Goal: Navigation & Orientation: Find specific page/section

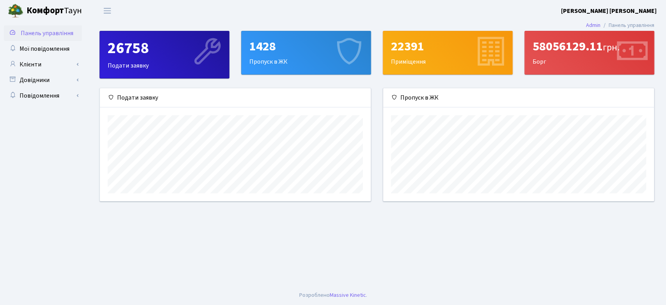
scroll to position [112, 271]
click at [52, 36] on span "Панель управління" at bounding box center [47, 33] width 53 height 9
click at [44, 51] on span "Мої повідомлення" at bounding box center [45, 48] width 50 height 9
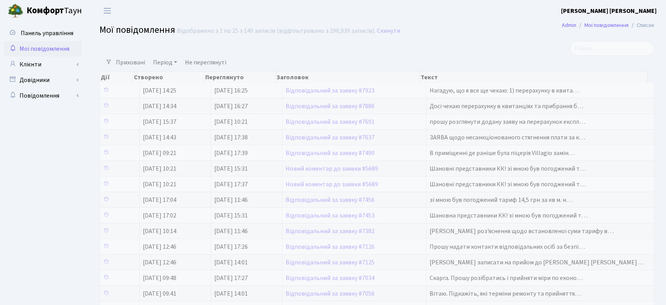
select select "25"
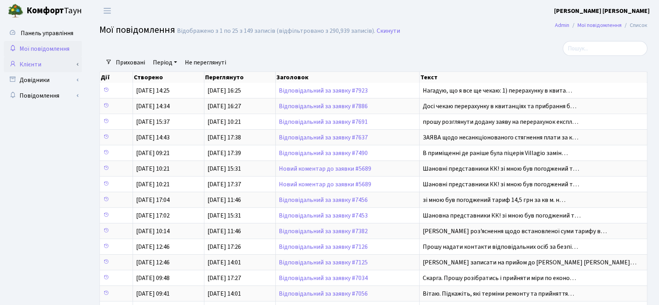
click at [39, 61] on link "Клієнти" at bounding box center [43, 65] width 78 height 16
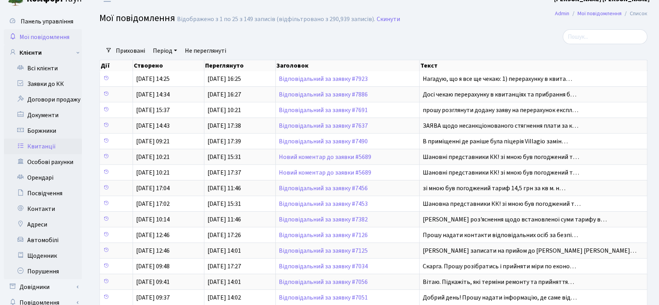
scroll to position [11, 0]
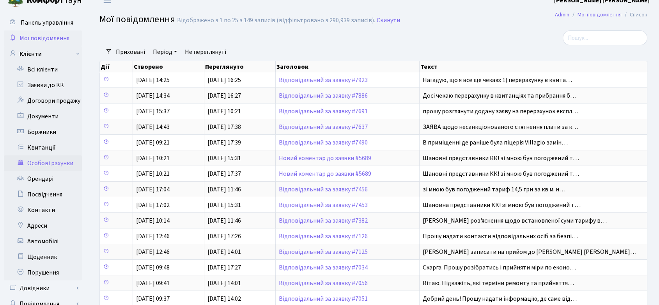
click at [46, 164] on link "Особові рахунки" at bounding box center [43, 163] width 78 height 16
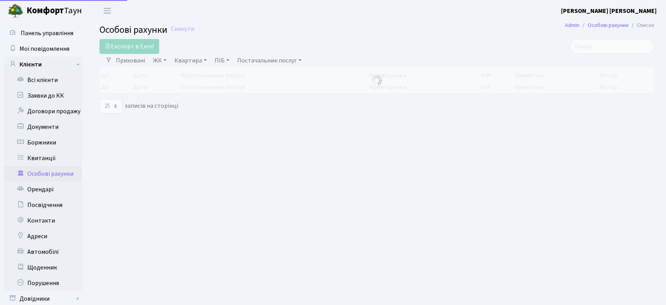
select select "25"
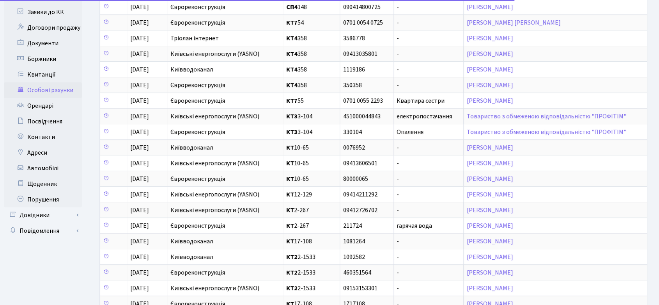
scroll to position [91, 0]
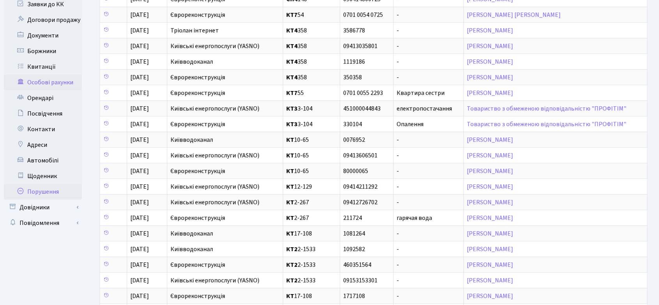
click at [46, 185] on link "Порушення" at bounding box center [43, 192] width 78 height 16
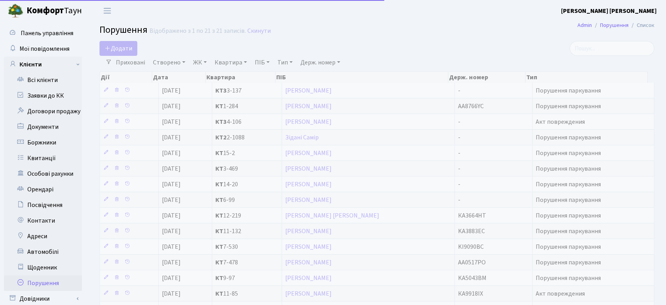
select select "25"
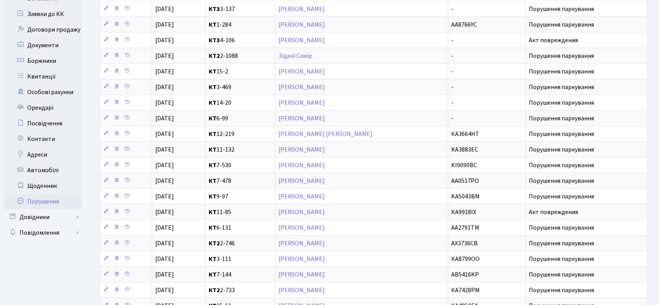
scroll to position [86, 0]
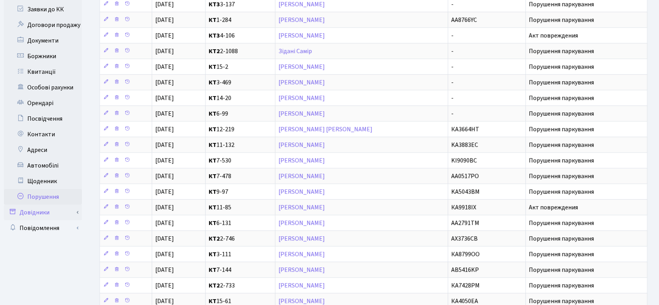
click at [34, 217] on link "Довідники" at bounding box center [43, 212] width 78 height 16
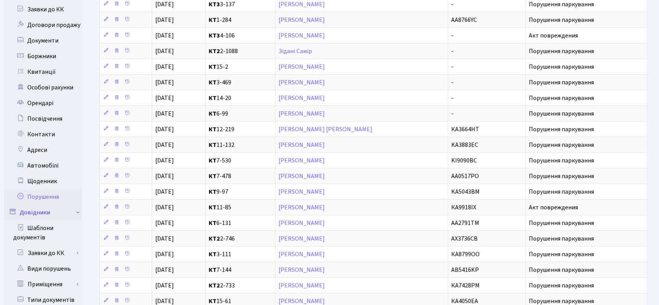
click at [34, 217] on link "Довідники" at bounding box center [43, 212] width 78 height 16
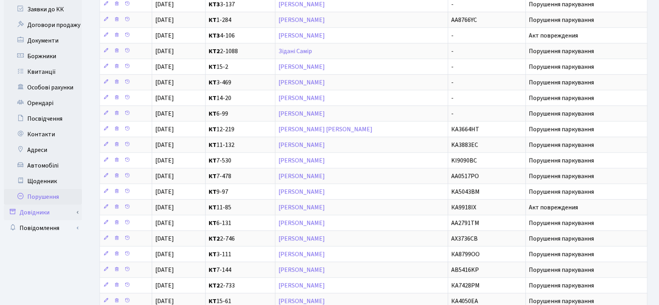
click at [48, 213] on link "Довідники" at bounding box center [43, 212] width 78 height 16
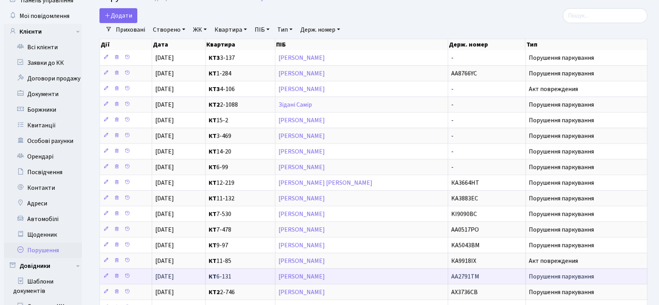
scroll to position [0, 0]
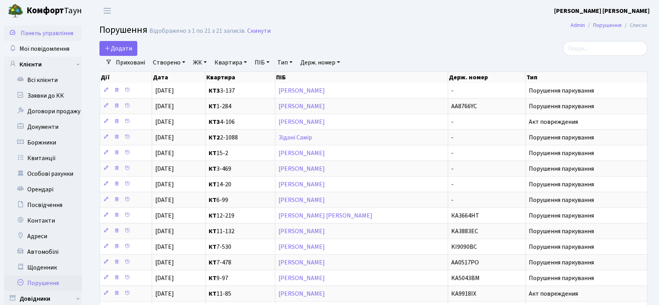
click at [69, 36] on span "Панель управління" at bounding box center [47, 33] width 53 height 9
click at [57, 29] on span "Панель управління" at bounding box center [47, 33] width 53 height 9
click at [34, 30] on span "Панель управління" at bounding box center [47, 33] width 53 height 9
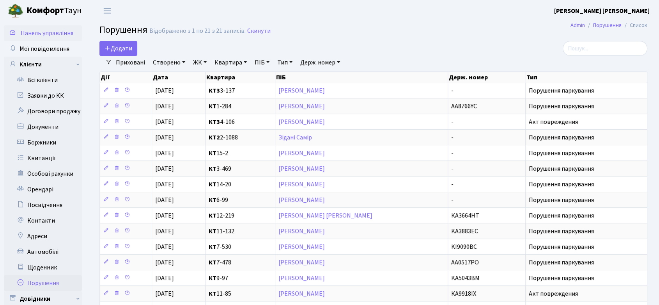
click at [34, 30] on span "Панель управління" at bounding box center [47, 33] width 53 height 9
